Goal: Transaction & Acquisition: Purchase product/service

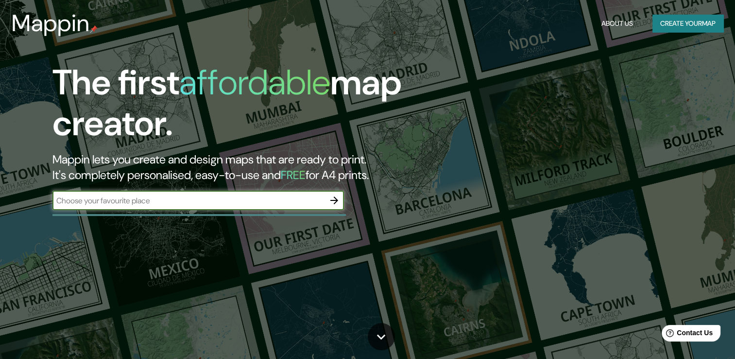
click at [158, 195] on input "text" at bounding box center [188, 200] width 272 height 11
type input "[GEOGRAPHIC_DATA]"
click at [332, 204] on icon "button" at bounding box center [335, 200] width 12 height 12
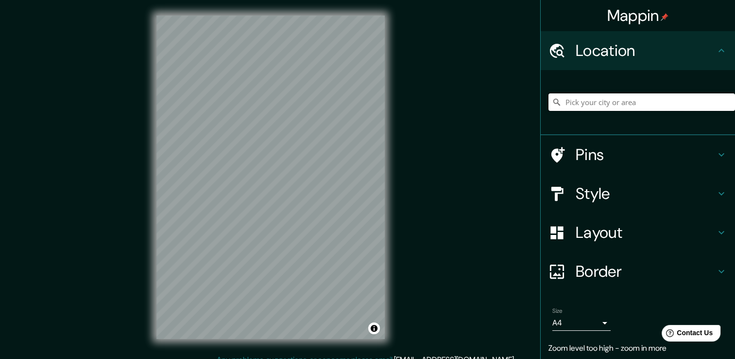
click at [617, 102] on input "Pick your city or area" at bounding box center [642, 101] width 187 height 17
paste input "[GEOGRAPHIC_DATA]"
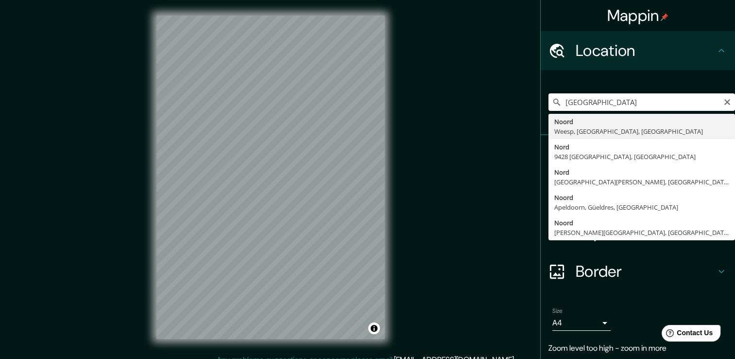
click at [667, 100] on input "[GEOGRAPHIC_DATA]" at bounding box center [642, 101] width 187 height 17
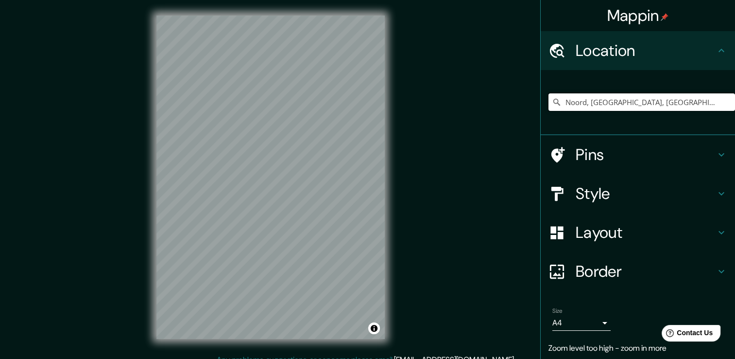
type input "Noord, [GEOGRAPHIC_DATA], [GEOGRAPHIC_DATA], [GEOGRAPHIC_DATA]"
click at [593, 92] on div "[GEOGRAPHIC_DATA], [GEOGRAPHIC_DATA], [GEOGRAPHIC_DATA], [GEOGRAPHIC_DATA], [GE…" at bounding box center [642, 102] width 187 height 49
click at [605, 103] on input "Noord, [GEOGRAPHIC_DATA], [GEOGRAPHIC_DATA], [GEOGRAPHIC_DATA]" at bounding box center [642, 101] width 187 height 17
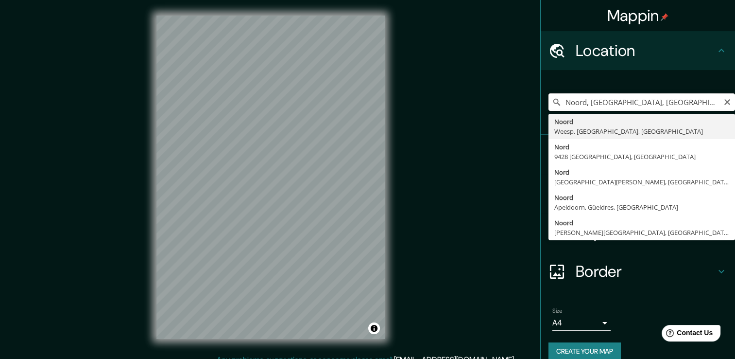
click at [605, 103] on input "Noord, [GEOGRAPHIC_DATA], [GEOGRAPHIC_DATA], [GEOGRAPHIC_DATA]" at bounding box center [642, 101] width 187 height 17
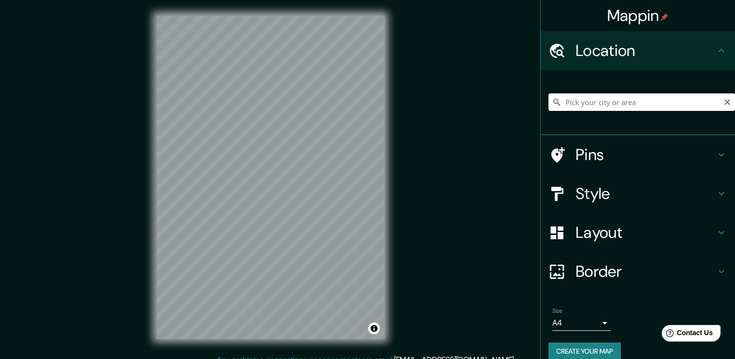
paste input "27PV+76G [GEOGRAPHIC_DATA], [GEOGRAPHIC_DATA]"
type input "[STREET_ADDRESS]"
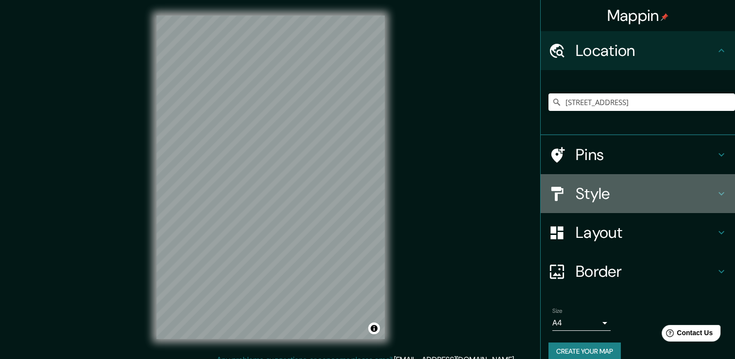
click at [665, 194] on h4 "Style" at bounding box center [646, 193] width 140 height 19
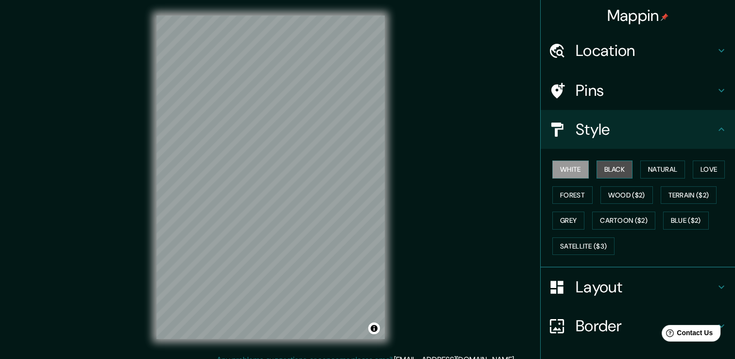
click at [620, 168] on button "Black" at bounding box center [615, 169] width 36 height 18
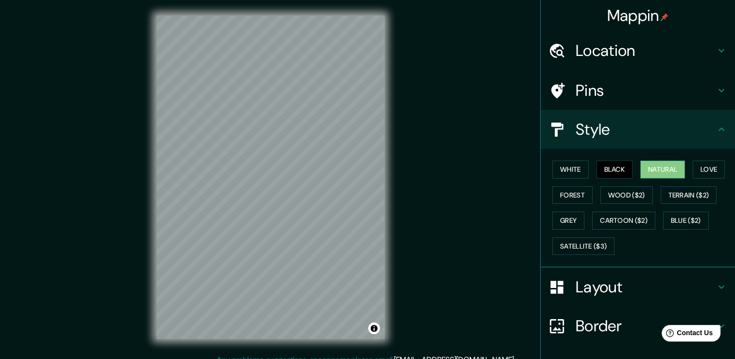
click at [657, 168] on button "Natural" at bounding box center [663, 169] width 45 height 18
click at [571, 172] on button "White" at bounding box center [571, 169] width 36 height 18
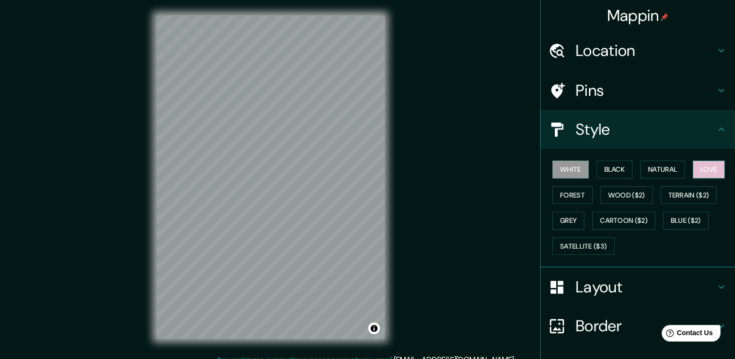
click at [713, 169] on button "Love" at bounding box center [709, 169] width 32 height 18
click at [576, 198] on button "Forest" at bounding box center [573, 195] width 40 height 18
click at [567, 171] on button "White" at bounding box center [571, 169] width 36 height 18
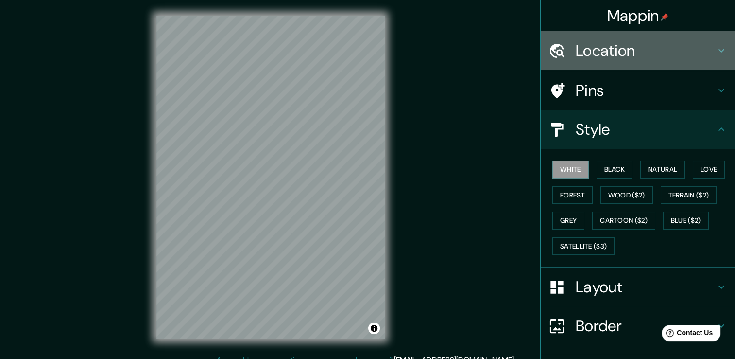
click at [659, 46] on h4 "Location" at bounding box center [646, 50] width 140 height 19
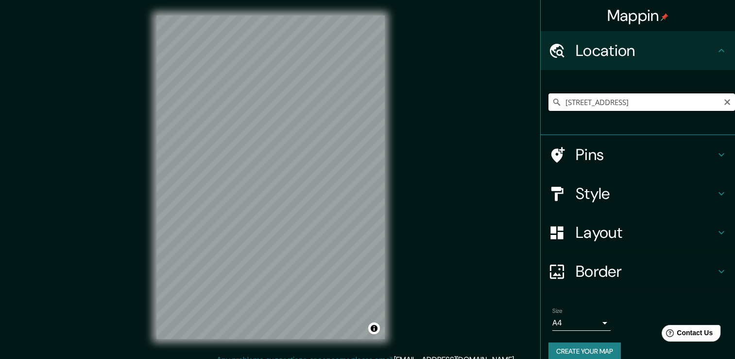
click at [648, 96] on input "[STREET_ADDRESS]" at bounding box center [642, 101] width 187 height 17
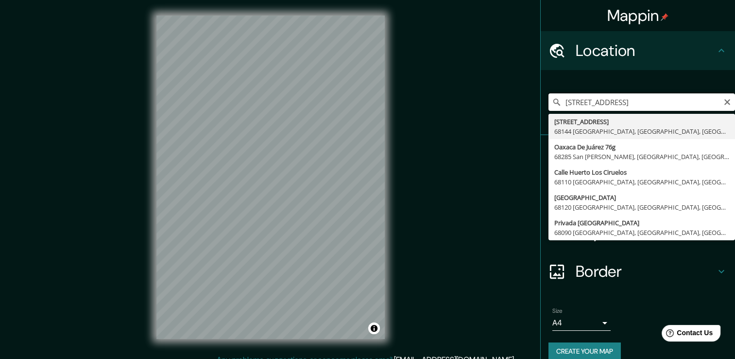
click at [635, 103] on input "[STREET_ADDRESS]" at bounding box center [642, 101] width 187 height 17
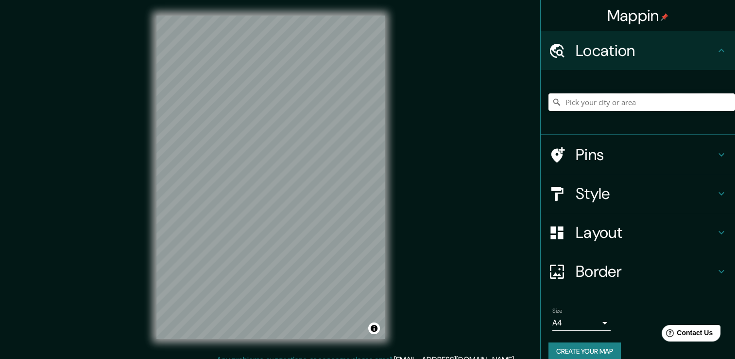
paste input "27PV+76G [GEOGRAPHIC_DATA], [GEOGRAPHIC_DATA]"
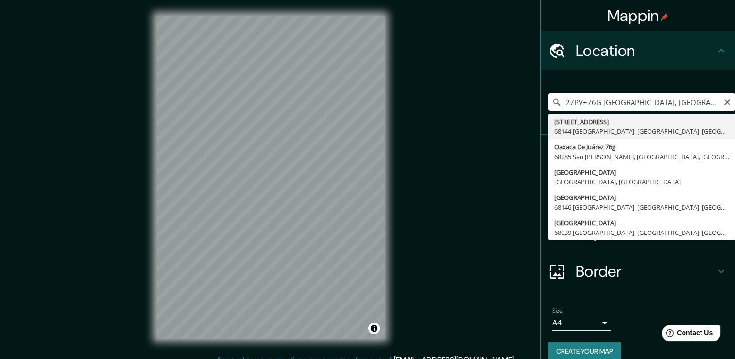
type input "[STREET_ADDRESS]"
